Goal: Obtain resource: Obtain resource

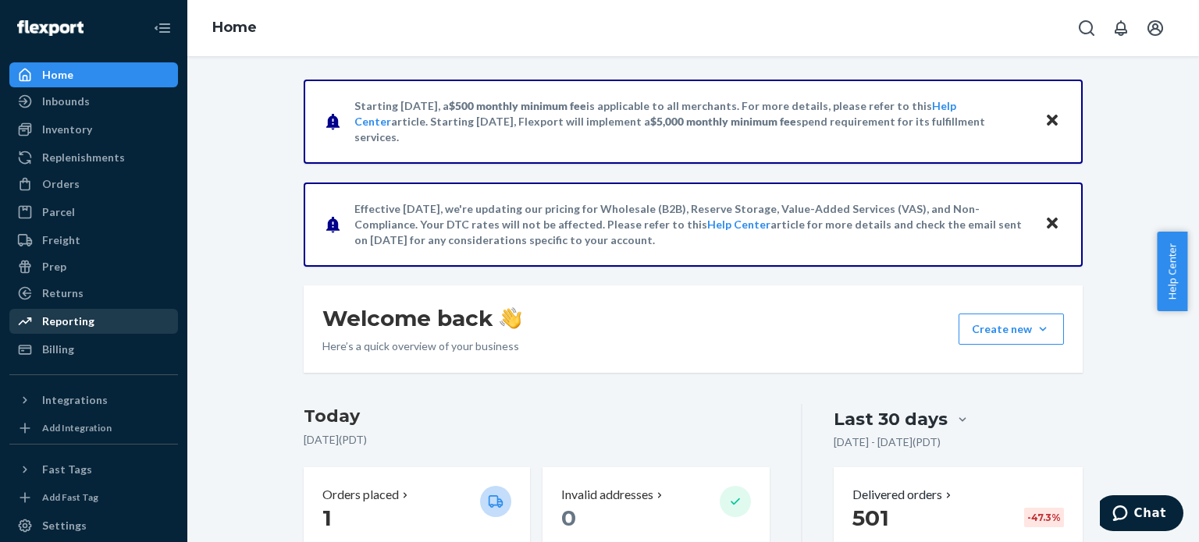
click at [59, 322] on div "Reporting" at bounding box center [68, 322] width 52 height 16
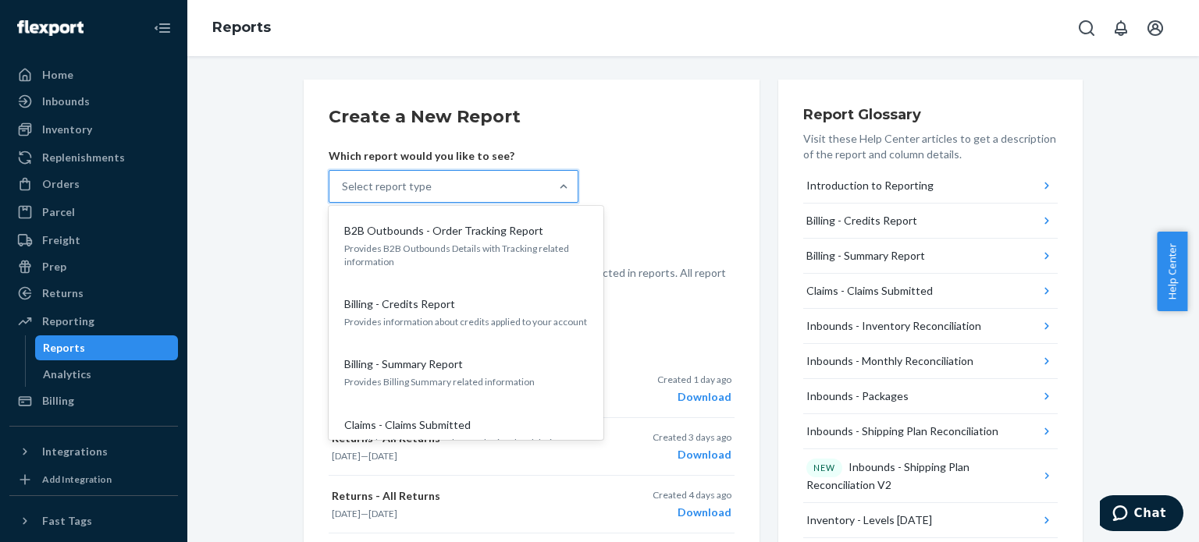
click at [502, 178] on div "Select report type" at bounding box center [439, 186] width 220 height 31
click at [343, 179] on input "option B2B Outbounds - Order Tracking Report focused, 1 of 27. 27 results avail…" at bounding box center [343, 187] width 2 height 16
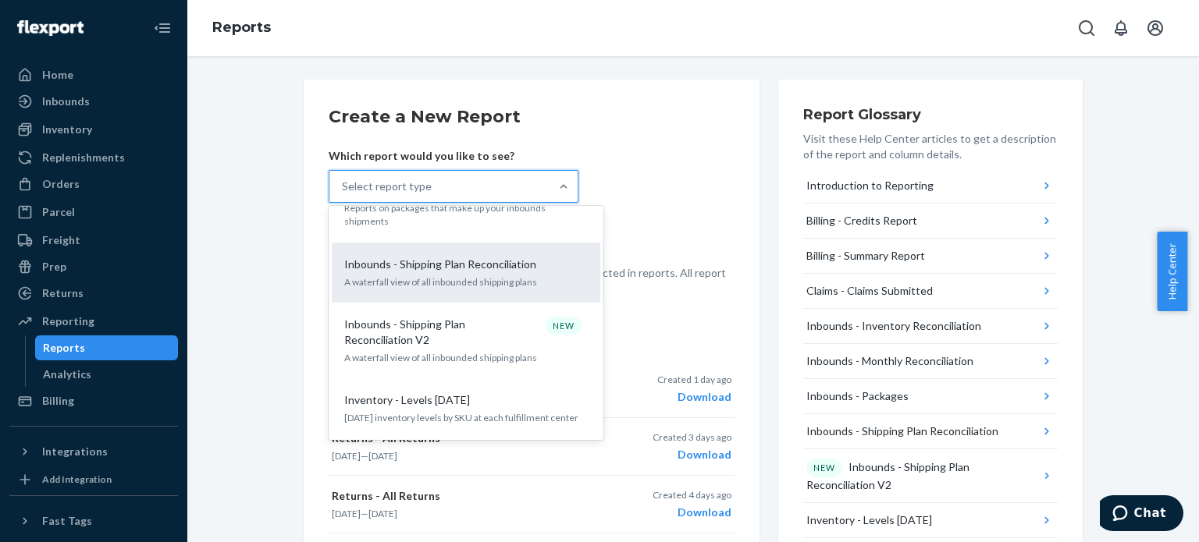
scroll to position [546, 0]
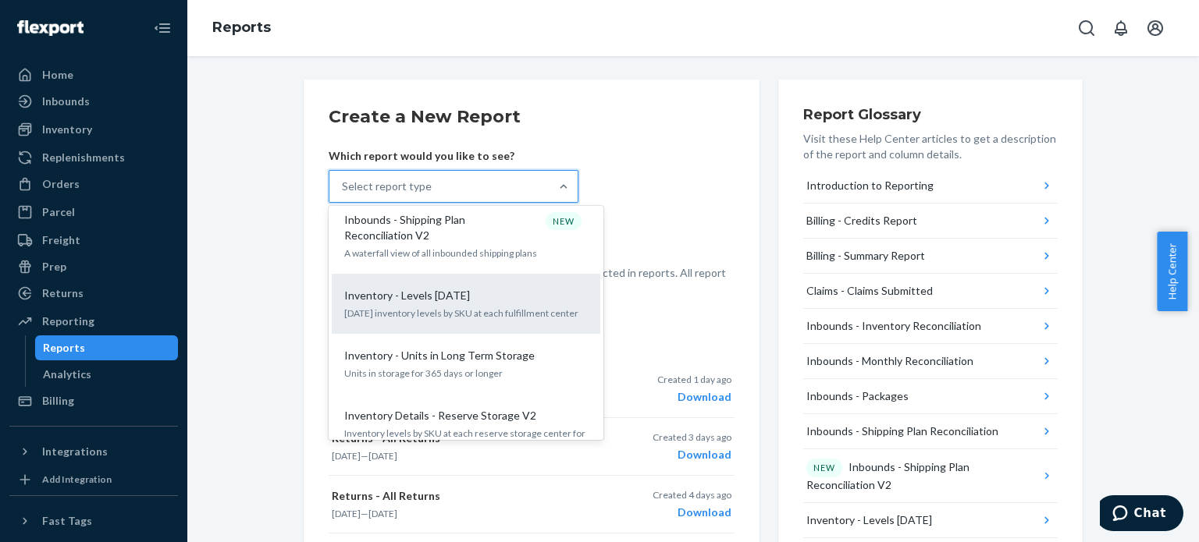
click at [414, 307] on p "[DATE] inventory levels by SKU at each fulfillment center" at bounding box center [465, 313] width 243 height 13
click at [343, 194] on input "option Inventory - Levels [DATE] focused, 10 of 27. 27 results available. Use U…" at bounding box center [343, 187] width 2 height 16
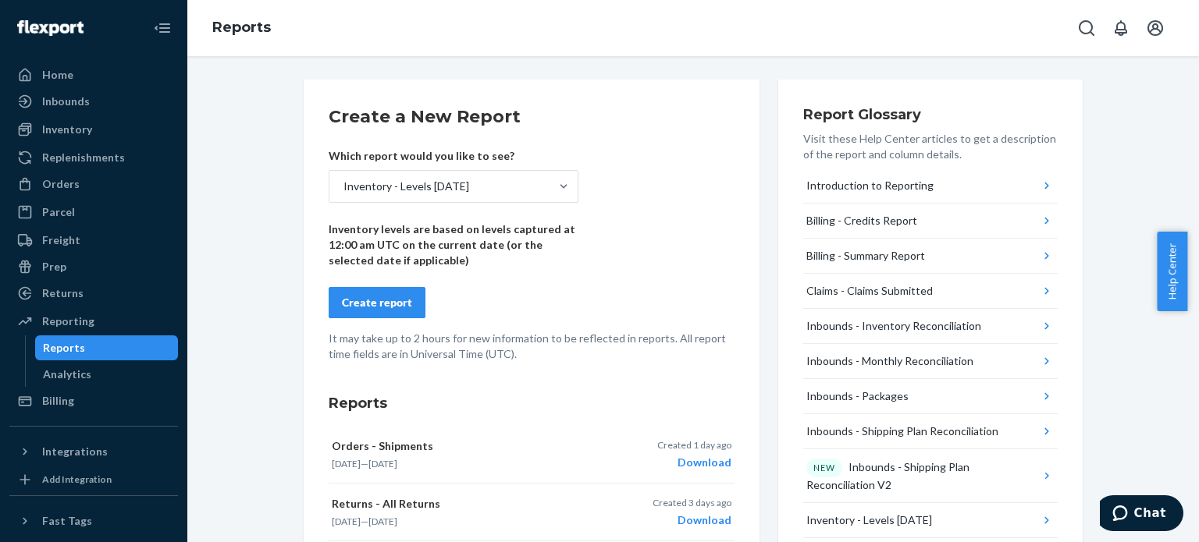
click at [371, 311] on button "Create report" at bounding box center [377, 302] width 97 height 31
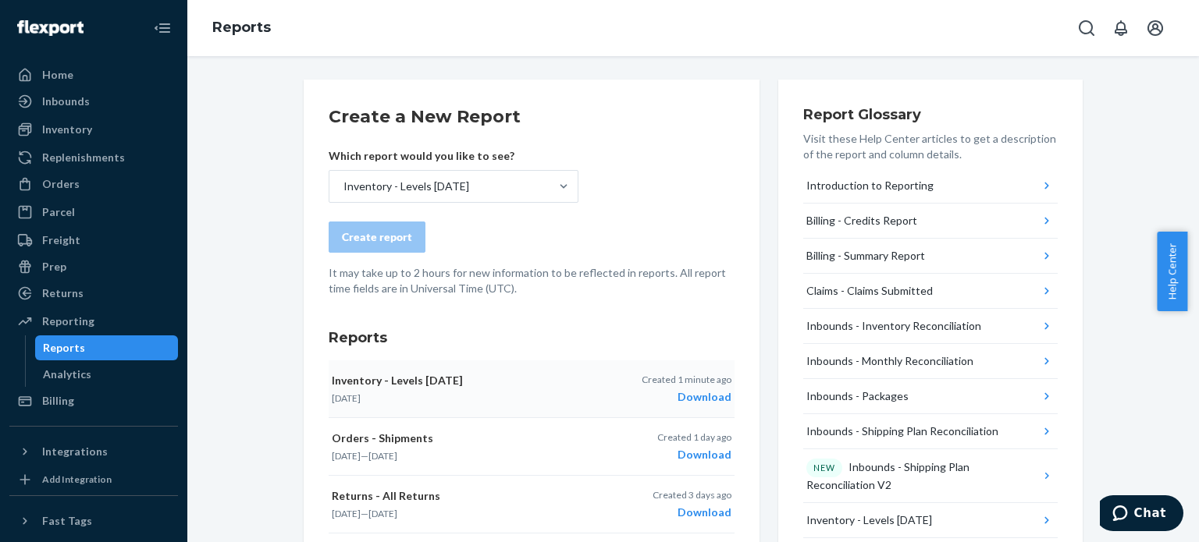
click at [702, 393] on div "Download" at bounding box center [686, 397] width 90 height 16
